Goal: Task Accomplishment & Management: Manage account settings

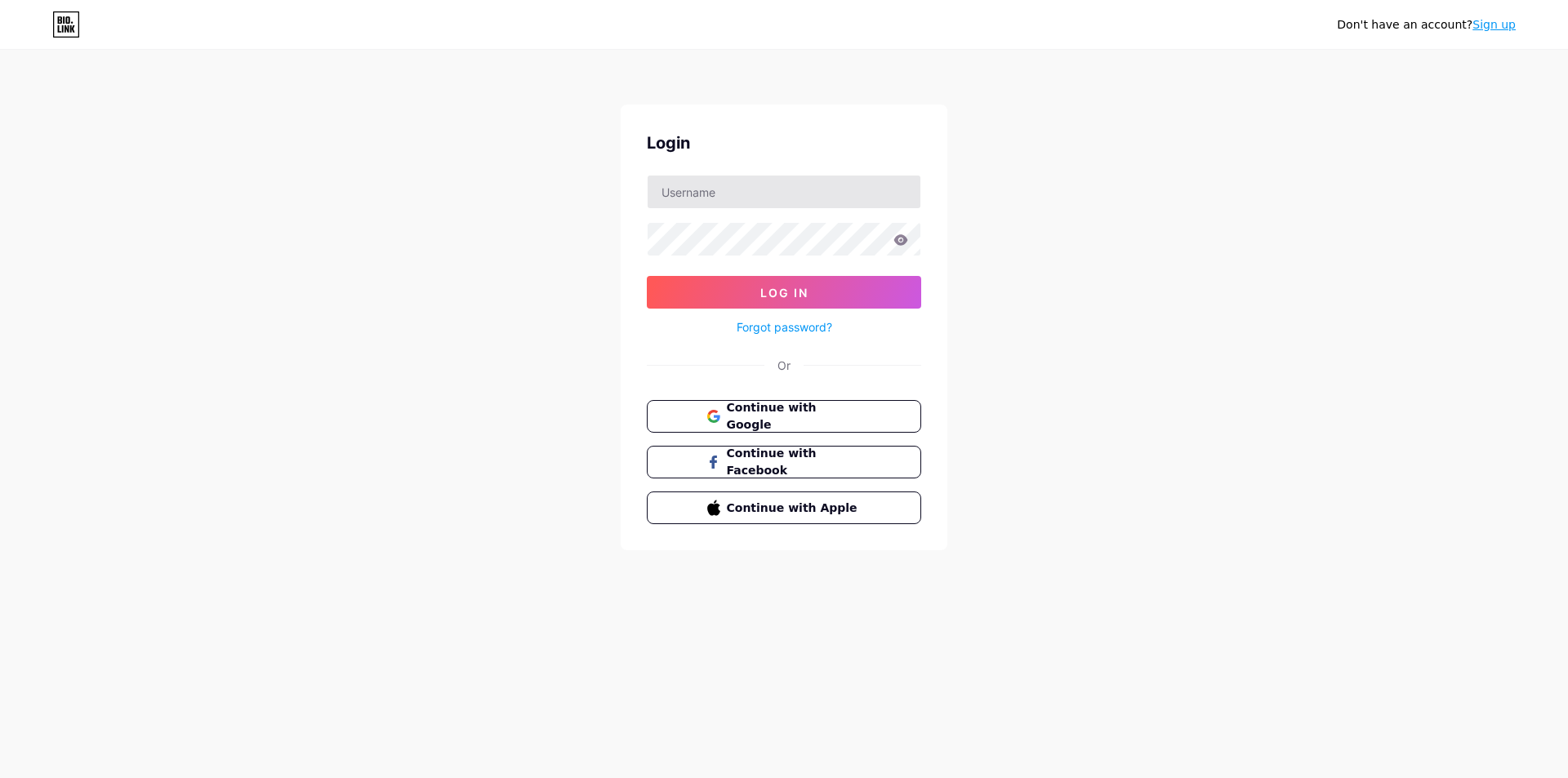
click at [815, 195] on input "text" at bounding box center [784, 192] width 272 height 33
click at [647, 276] on button "Log In" at bounding box center [784, 292] width 274 height 33
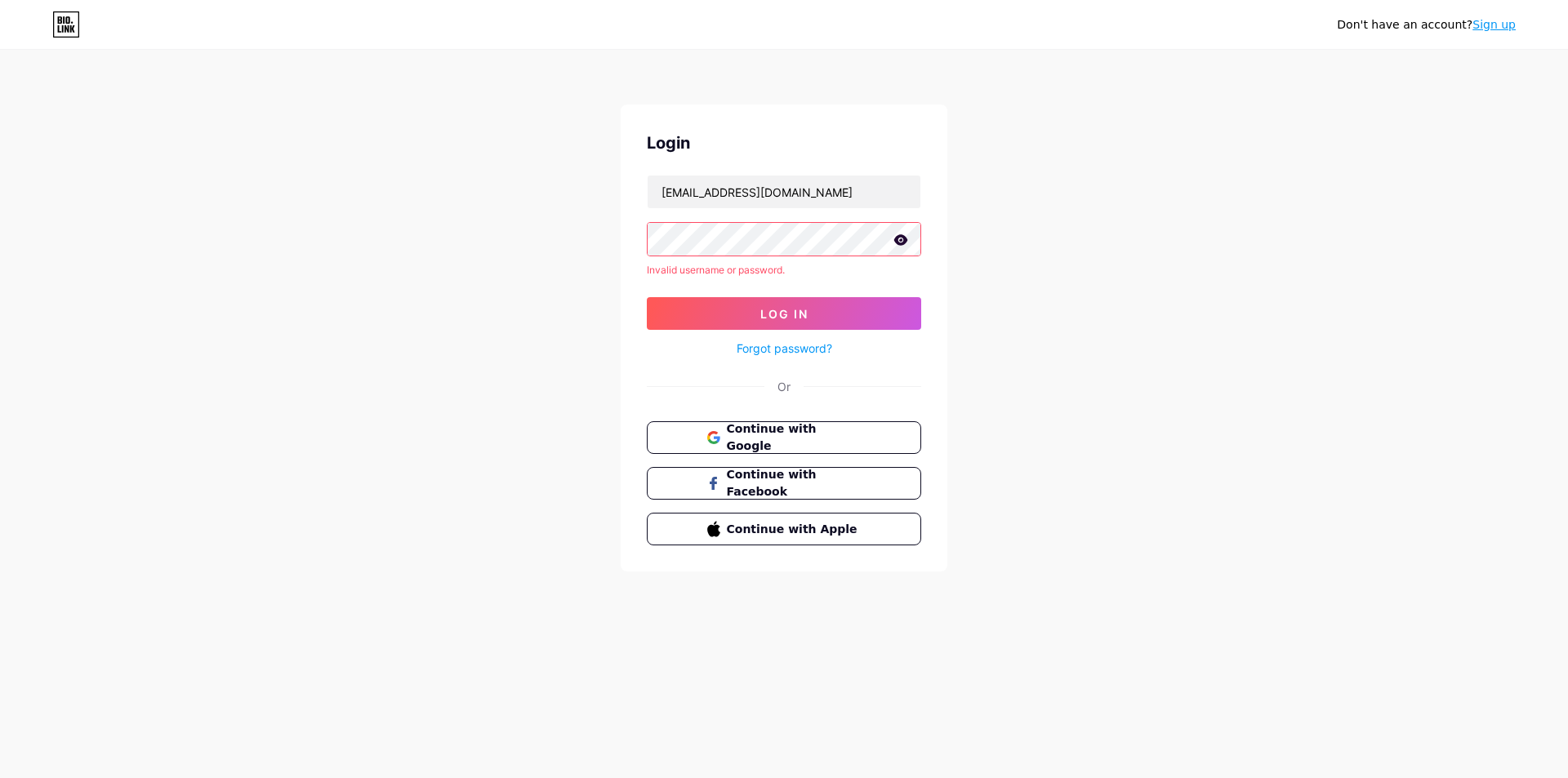
click at [906, 240] on icon at bounding box center [900, 239] width 14 height 10
click at [644, 237] on div "Login [EMAIL_ADDRESS][DOMAIN_NAME] Invalid username or password. Log In Forgot …" at bounding box center [783, 338] width 326 height 467
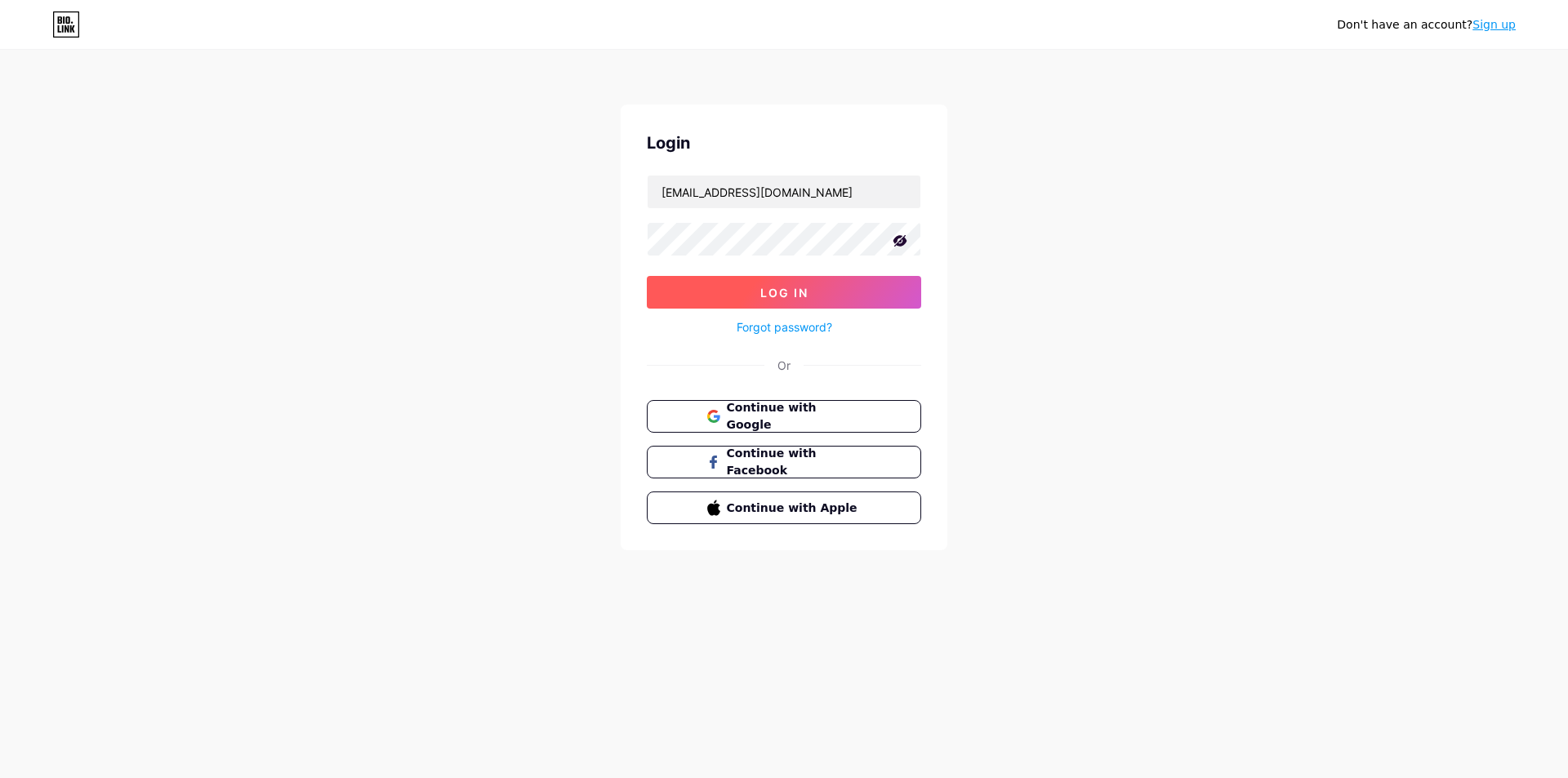
click at [738, 295] on button "Log In" at bounding box center [784, 292] width 274 height 33
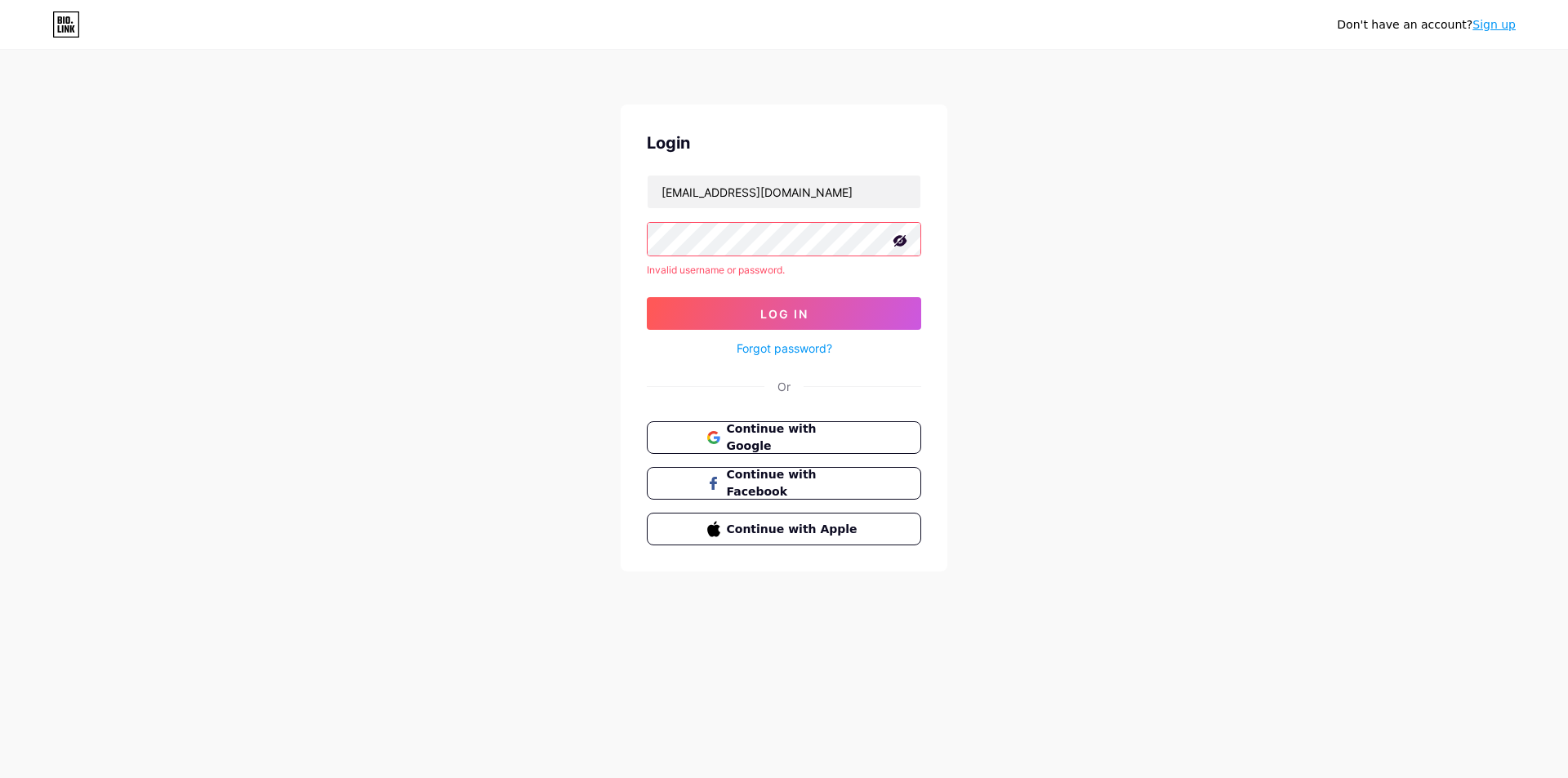
click at [750, 273] on div "Invalid username or password." at bounding box center [784, 270] width 274 height 15
click at [749, 273] on div "Invalid username or password." at bounding box center [784, 270] width 274 height 15
click at [798, 186] on input "[EMAIL_ADDRESS][DOMAIN_NAME]" at bounding box center [784, 192] width 272 height 33
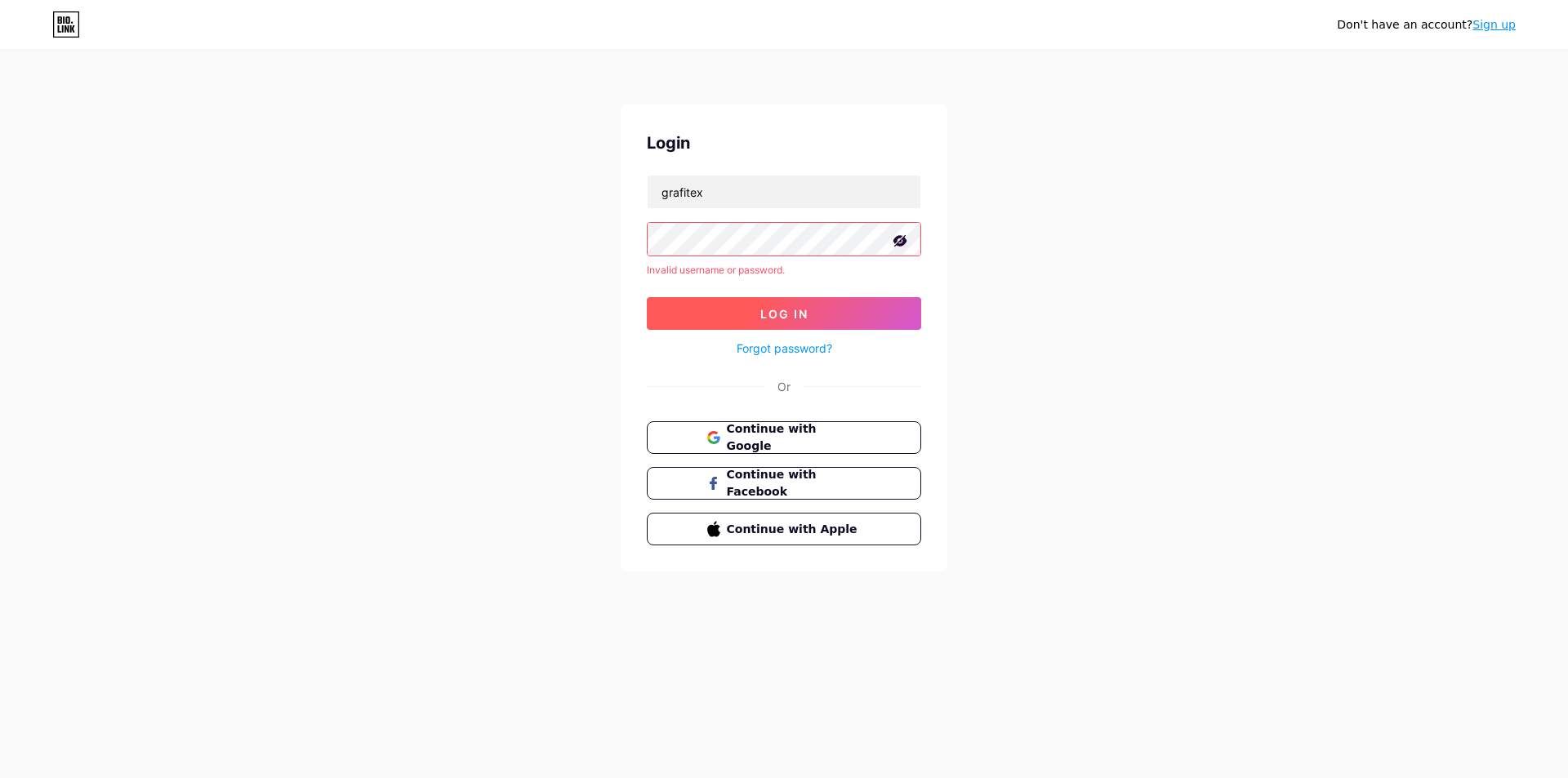
click at [748, 307] on button "Log In" at bounding box center [784, 313] width 274 height 33
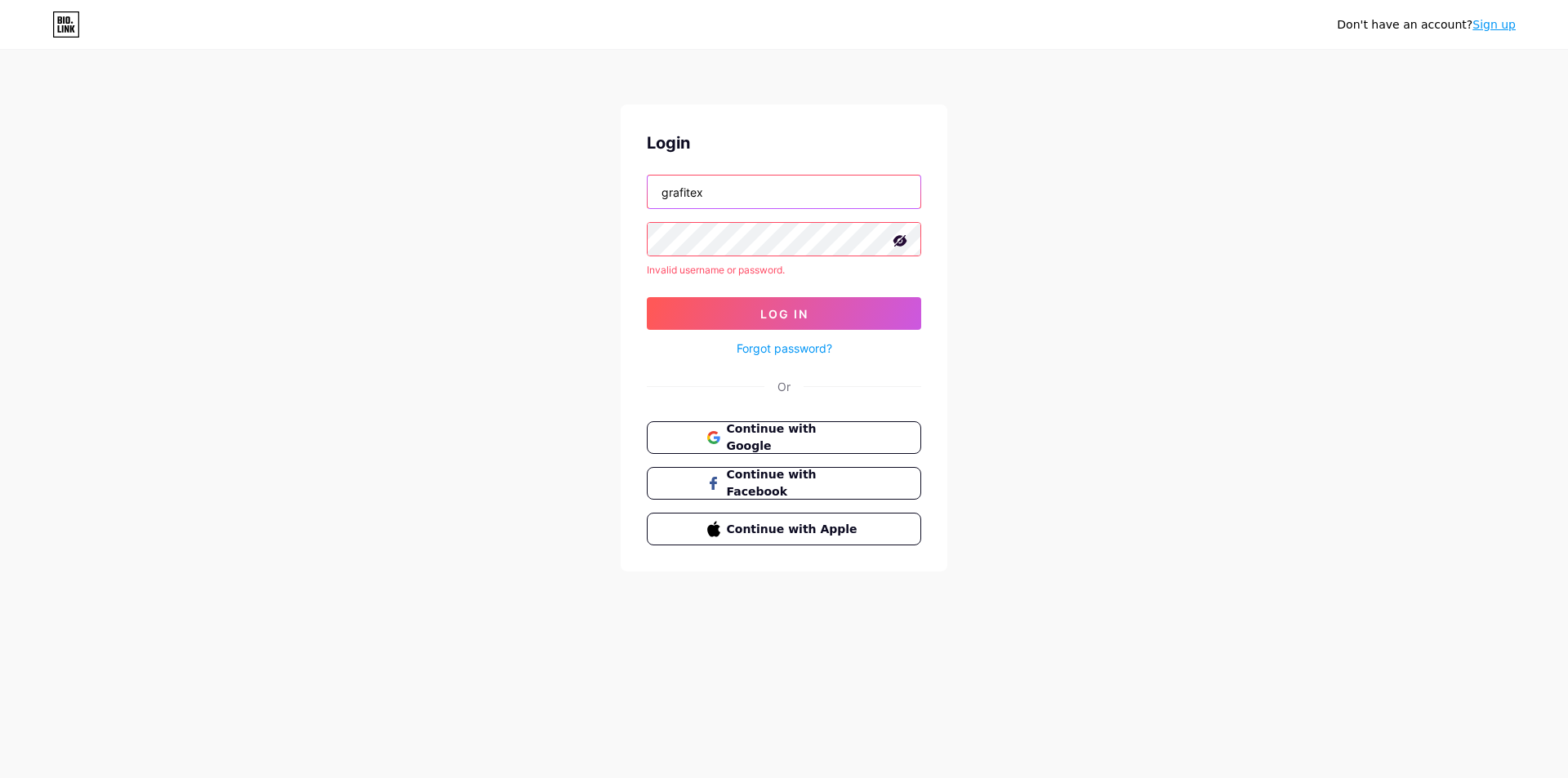
drag, startPoint x: 667, startPoint y: 194, endPoint x: 621, endPoint y: 196, distance: 46.0
click at [621, 196] on div "Login grafitex Invalid username or password. Log In Forgot password? Or Continu…" at bounding box center [783, 338] width 326 height 467
type input "grafitex.yonga"
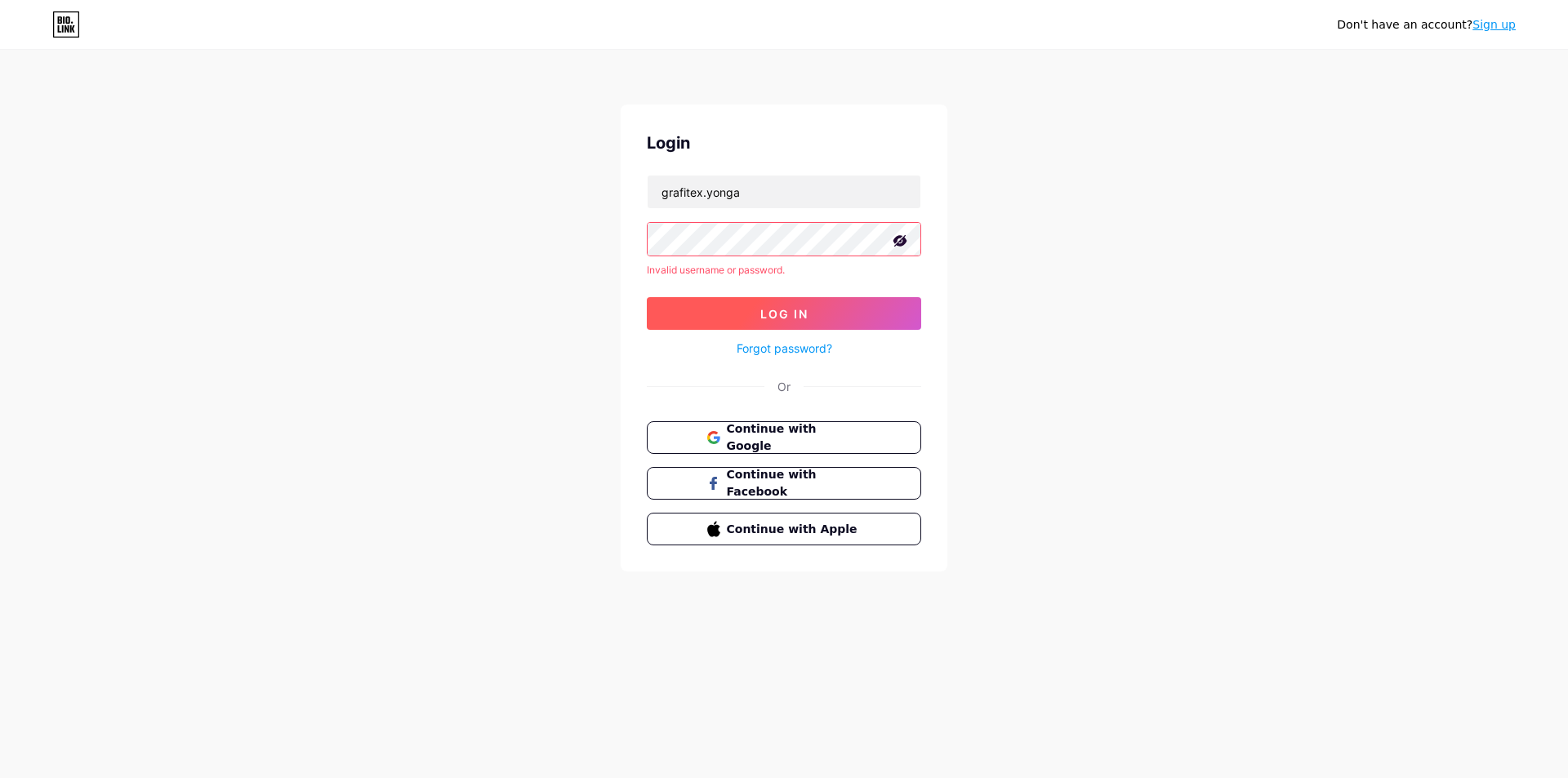
click at [790, 300] on button "Log In" at bounding box center [784, 313] width 274 height 33
